Goal: Find contact information: Find contact information

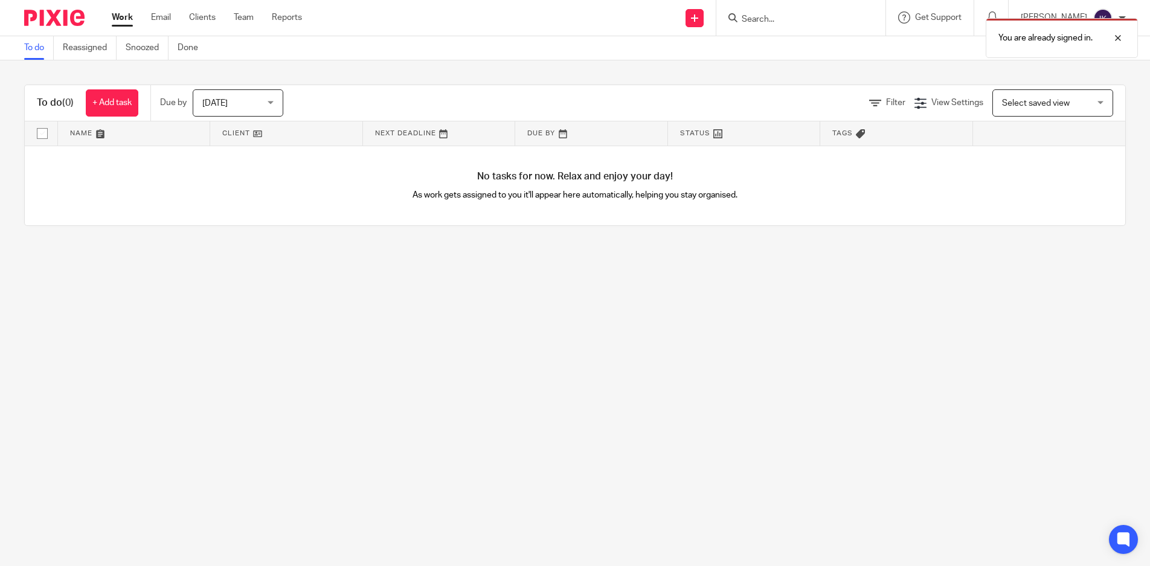
click at [791, 19] on div "You are already signed in." at bounding box center [856, 35] width 563 height 46
drag, startPoint x: 782, startPoint y: 12, endPoint x: 779, endPoint y: 21, distance: 9.6
click at [780, 13] on div "You are already signed in." at bounding box center [856, 35] width 563 height 46
click at [779, 21] on div "You are already signed in." at bounding box center [856, 35] width 563 height 46
click at [793, 22] on input "Search" at bounding box center [795, 19] width 109 height 11
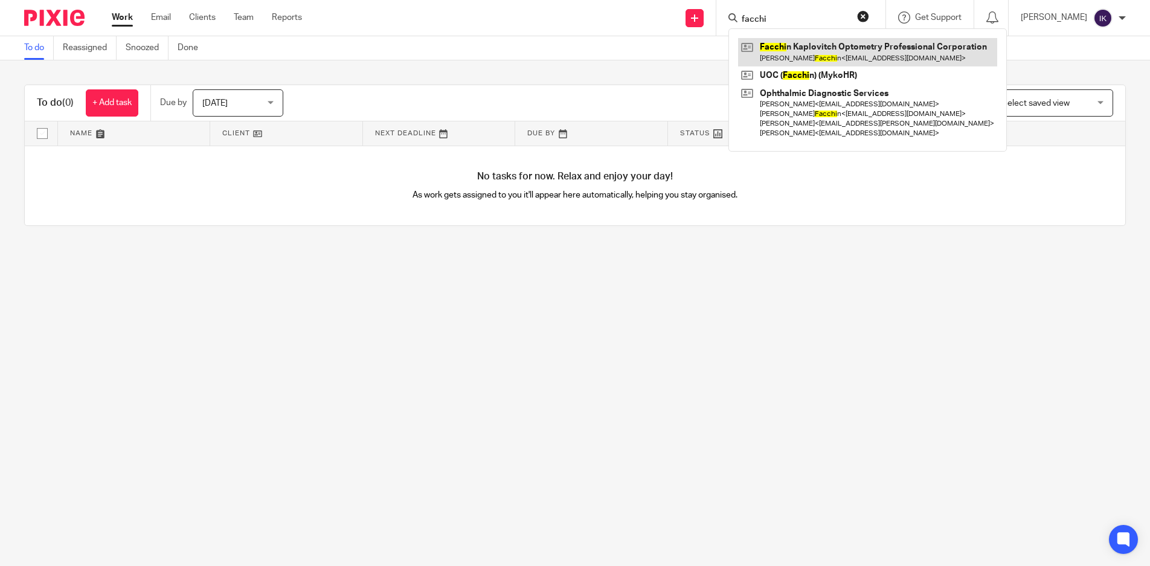
type input "facchi"
click at [845, 42] on link at bounding box center [867, 52] width 259 height 28
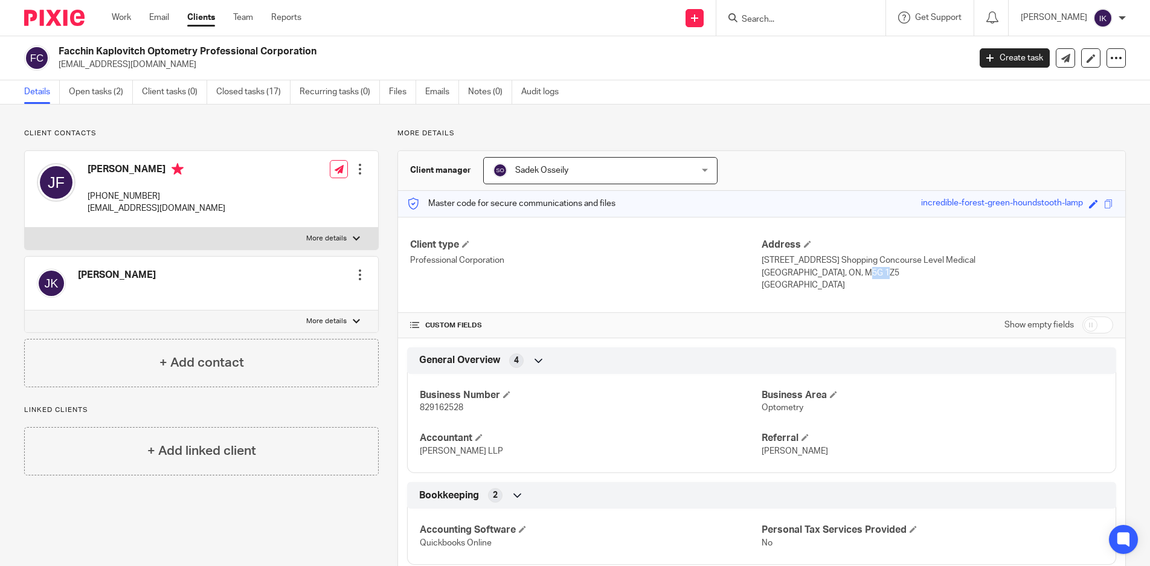
drag, startPoint x: 836, startPoint y: 276, endPoint x: 819, endPoint y: 275, distance: 17.0
click at [819, 275] on p "[GEOGRAPHIC_DATA], ON, M5G 1Z5" at bounding box center [938, 273] width 352 height 12
drag, startPoint x: 150, startPoint y: 193, endPoint x: 83, endPoint y: 198, distance: 67.8
click at [83, 198] on div "[PERSON_NAME] [PHONE_NUMBER] [EMAIL_ADDRESS][DOMAIN_NAME]" at bounding box center [131, 189] width 188 height 64
copy p "[PHONE_NUMBER]"
